Goal: Navigation & Orientation: Find specific page/section

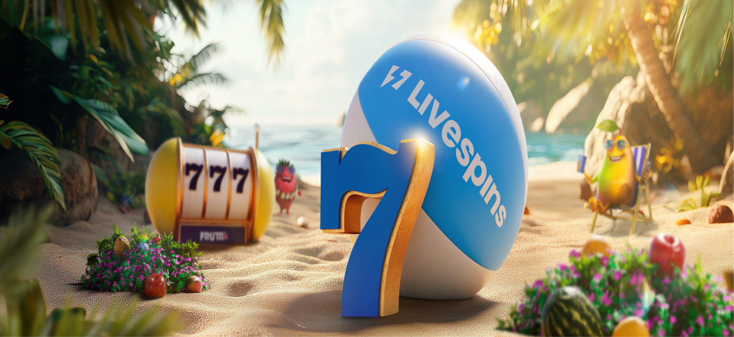
click at [79, 46] on span "Kirjaudu" at bounding box center [80, 41] width 28 height 9
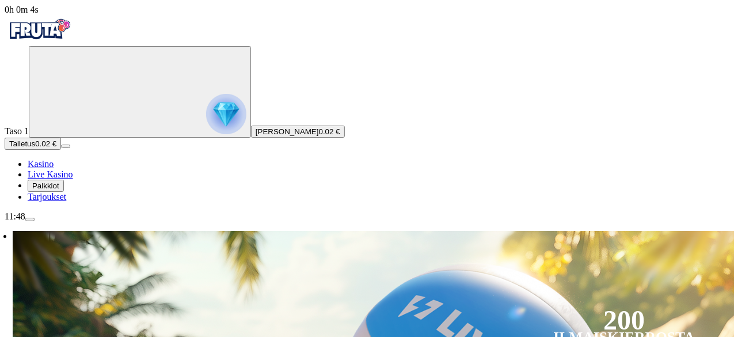
click at [39, 14] on span "0h 0m 4s" at bounding box center [22, 10] width 34 height 10
click at [39, 14] on span "0h 0m 5s" at bounding box center [22, 10] width 34 height 10
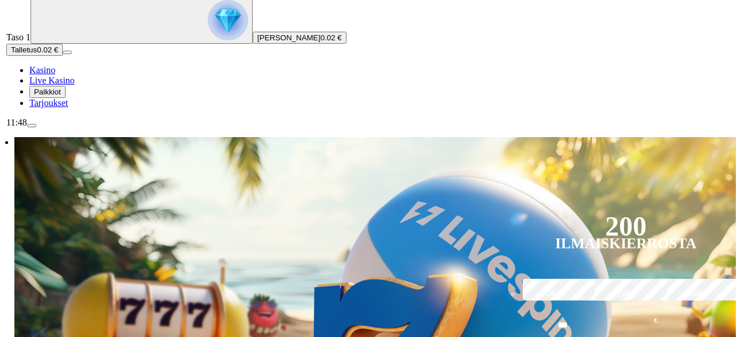
scroll to position [94, 0]
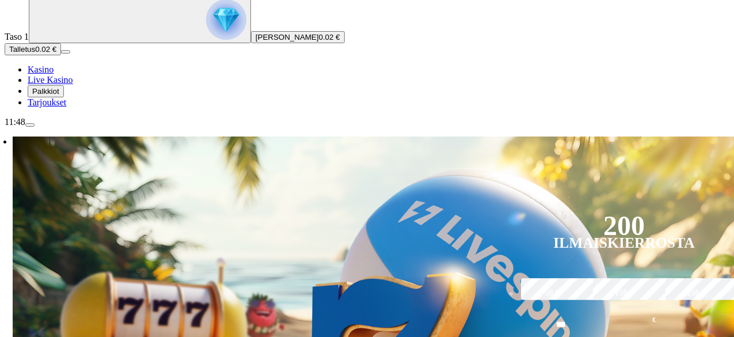
click at [30, 125] on span "menu icon" at bounding box center [30, 125] width 0 height 0
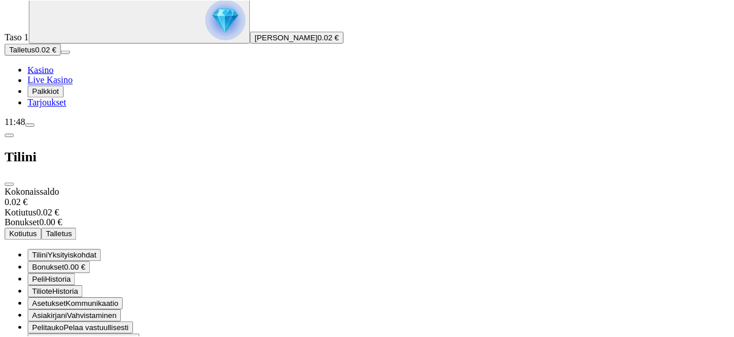
scroll to position [97, 0]
click at [63, 127] on div "11:48" at bounding box center [369, 122] width 728 height 10
drag, startPoint x: 70, startPoint y: 316, endPoint x: 78, endPoint y: 294, distance: 22.8
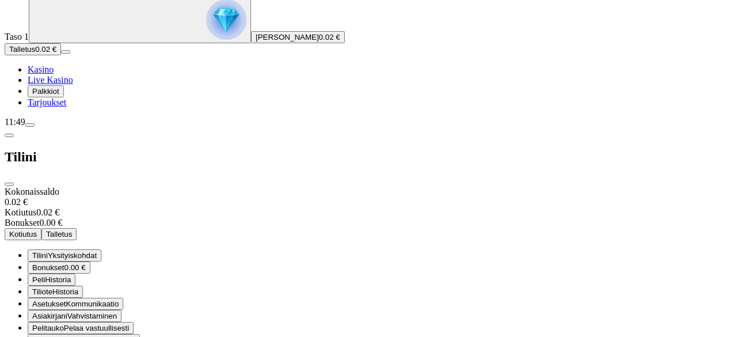
click at [73, 85] on span "Live Kasino" at bounding box center [50, 80] width 45 height 10
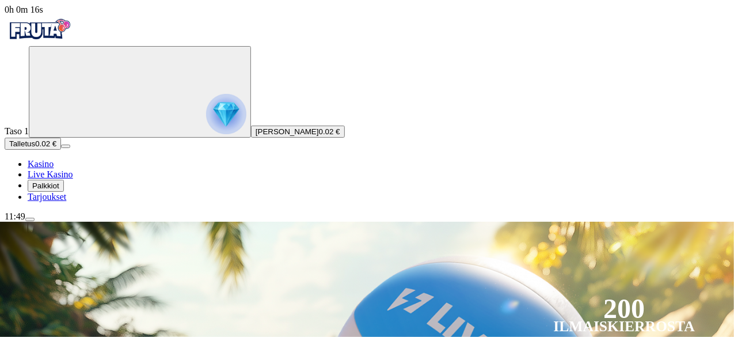
click at [43, 14] on span "0h 0m 16s" at bounding box center [24, 10] width 39 height 10
click at [63, 222] on div "11:49" at bounding box center [367, 216] width 725 height 10
click at [69, 222] on div "0h 0m 16s Taso 1 [PERSON_NAME] 0.02 € Talletus 0.02 € Kasino Live Kasino Palkki…" at bounding box center [367, 113] width 725 height 217
click at [43, 14] on span "0h 0m 17s" at bounding box center [24, 10] width 39 height 10
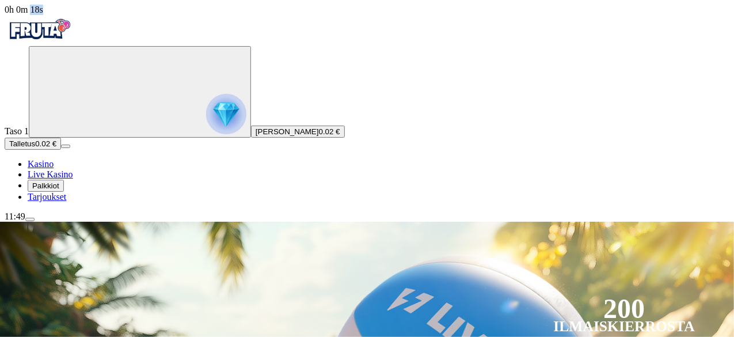
click at [43, 14] on span "0h 0m 18s" at bounding box center [24, 10] width 39 height 10
click at [71, 134] on icon "Primary" at bounding box center [119, 91] width 173 height 86
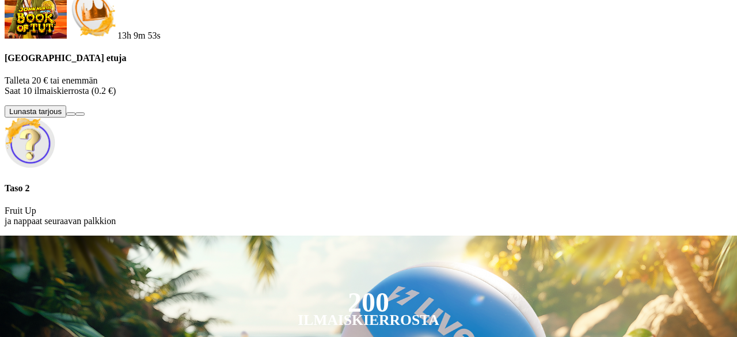
scroll to position [77, 0]
click at [248, 226] on p "Fruit Up ja nappaat seuraavan palkkion" at bounding box center [369, 216] width 728 height 21
